Goal: Transaction & Acquisition: Obtain resource

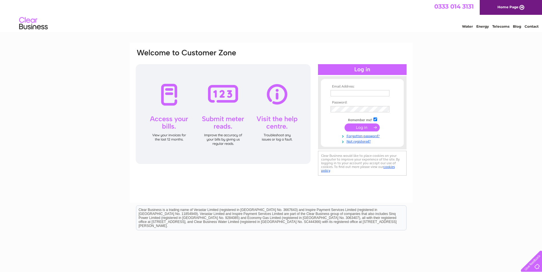
type input "accounts@montroseropeandsail.co.uk"
click at [355, 126] on input "submit" at bounding box center [361, 128] width 35 height 8
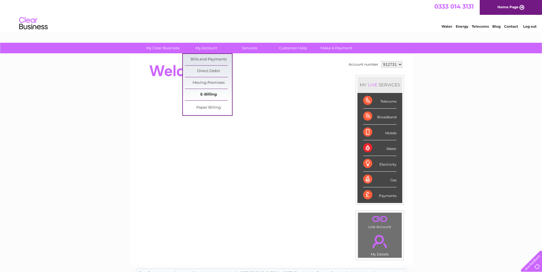
click at [206, 91] on link "E-Billing" at bounding box center [208, 94] width 47 height 11
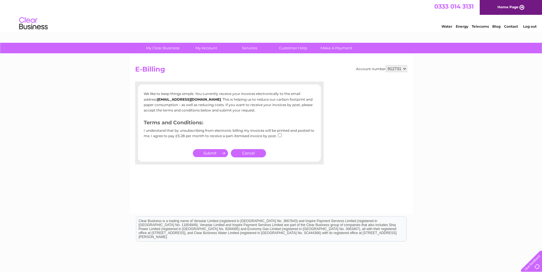
click at [404, 69] on select "912731 934671" at bounding box center [395, 68] width 21 height 7
select select "934671"
click at [385, 65] on select "912731 934671" at bounding box center [395, 68] width 21 height 7
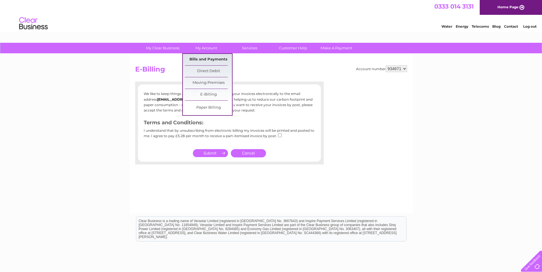
click at [204, 59] on link "Bills and Payments" at bounding box center [208, 59] width 47 height 11
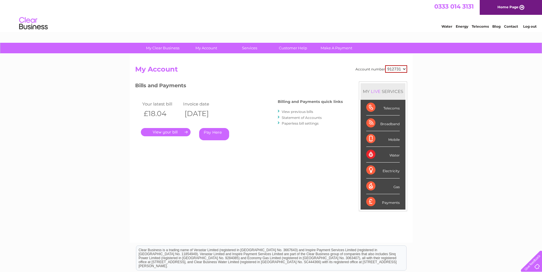
click at [403, 68] on select "912731 934671" at bounding box center [396, 68] width 22 height 7
select select "934671"
click at [385, 65] on select "912731 934671" at bounding box center [396, 68] width 22 height 7
click at [180, 136] on link "." at bounding box center [166, 132] width 50 height 8
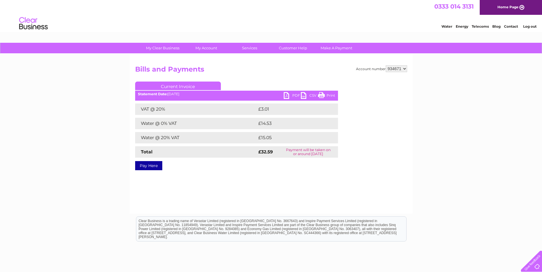
click at [290, 94] on link "PDF" at bounding box center [292, 96] width 17 height 8
